Goal: Information Seeking & Learning: Learn about a topic

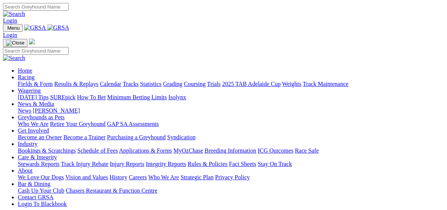
click at [81, 81] on link "Results & Replays" at bounding box center [76, 84] width 44 height 6
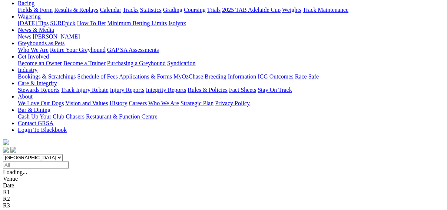
scroll to position [89, 0]
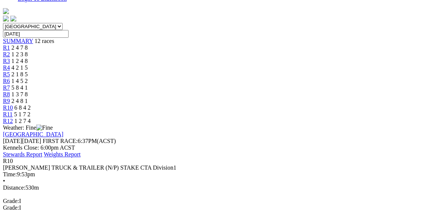
scroll to position [237, 0]
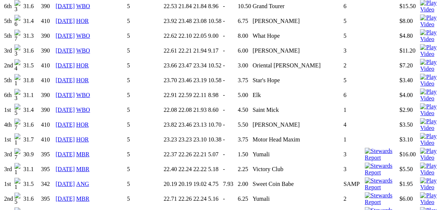
scroll to position [1544, 0]
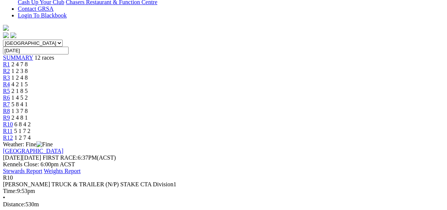
scroll to position [208, 0]
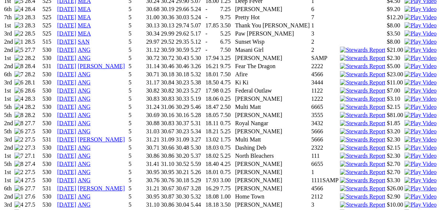
scroll to position [1336, 0]
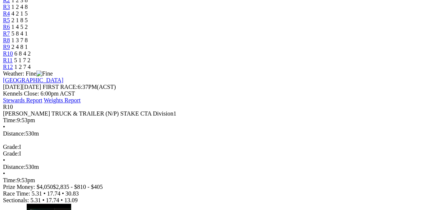
scroll to position [237, 0]
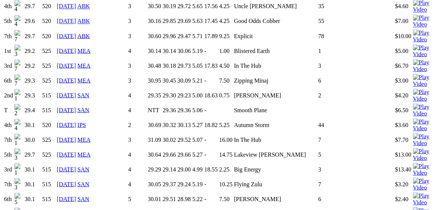
scroll to position [891, 0]
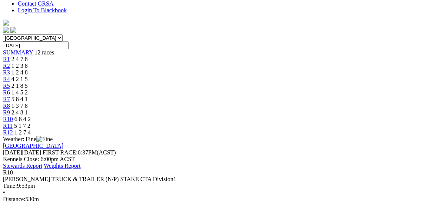
scroll to position [208, 0]
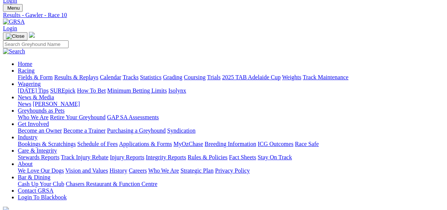
scroll to position [30, 0]
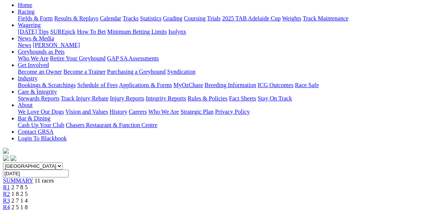
scroll to position [89, 0]
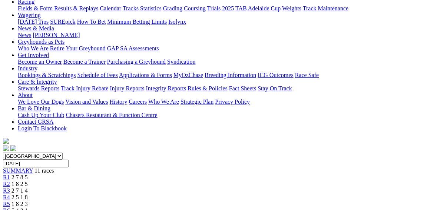
click at [10, 208] on span "R6" at bounding box center [6, 211] width 7 height 6
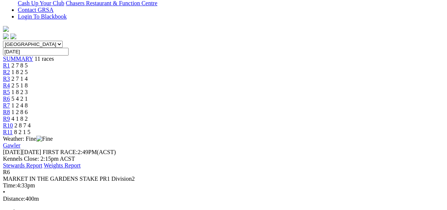
scroll to position [208, 0]
